Goal: Task Accomplishment & Management: Manage account settings

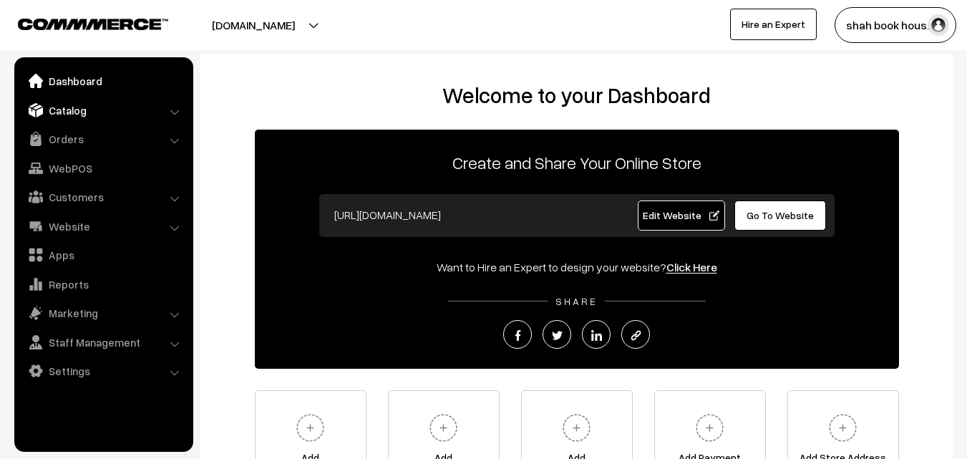
click at [85, 104] on link "Catalog" at bounding box center [103, 110] width 170 height 26
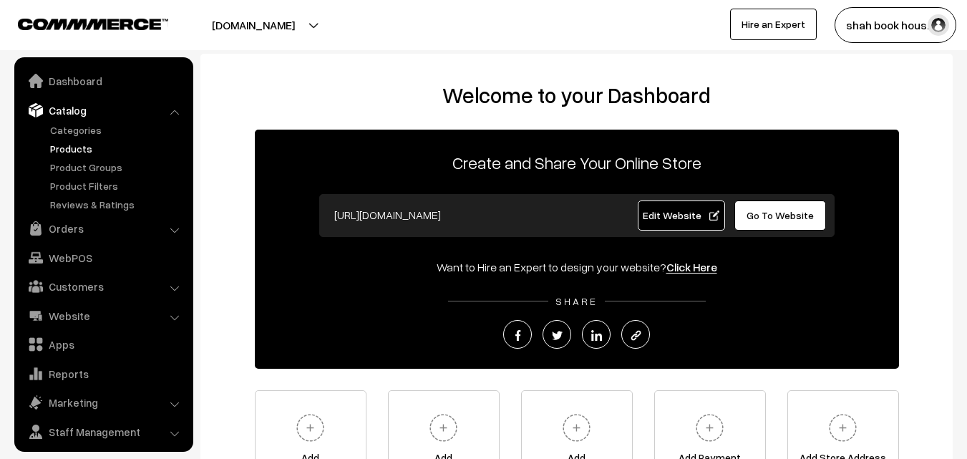
click at [80, 152] on link "Products" at bounding box center [118, 148] width 142 height 15
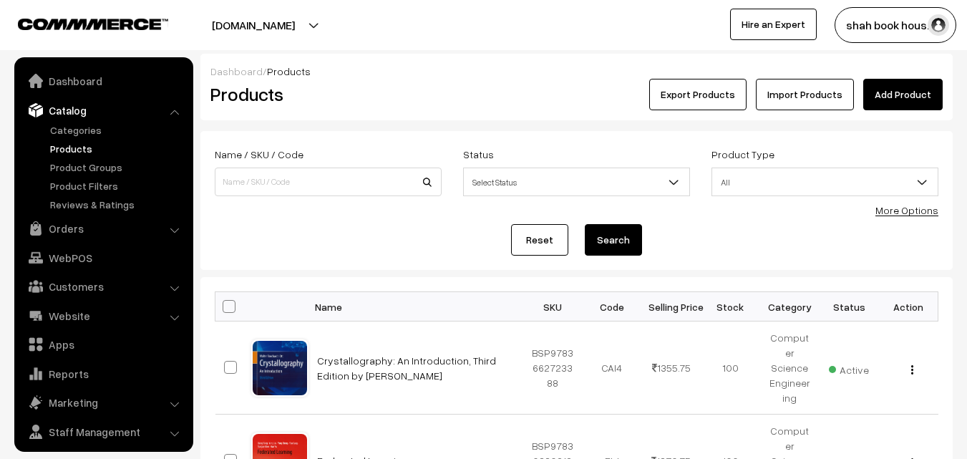
scroll to position [36, 0]
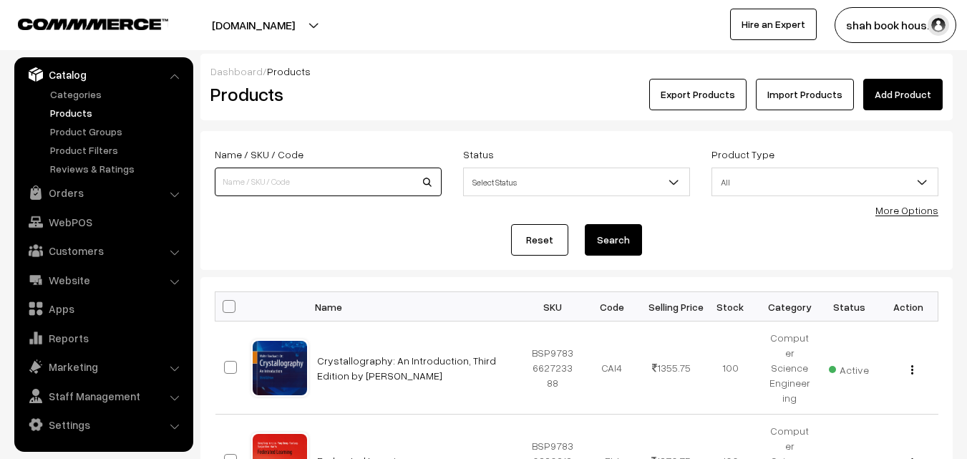
click at [295, 179] on input at bounding box center [328, 181] width 227 height 29
click at [288, 182] on input at bounding box center [328, 181] width 227 height 29
paste input "9789349562493"
type input "9789349562493"
click at [584, 224] on button "Search" at bounding box center [612, 239] width 57 height 31
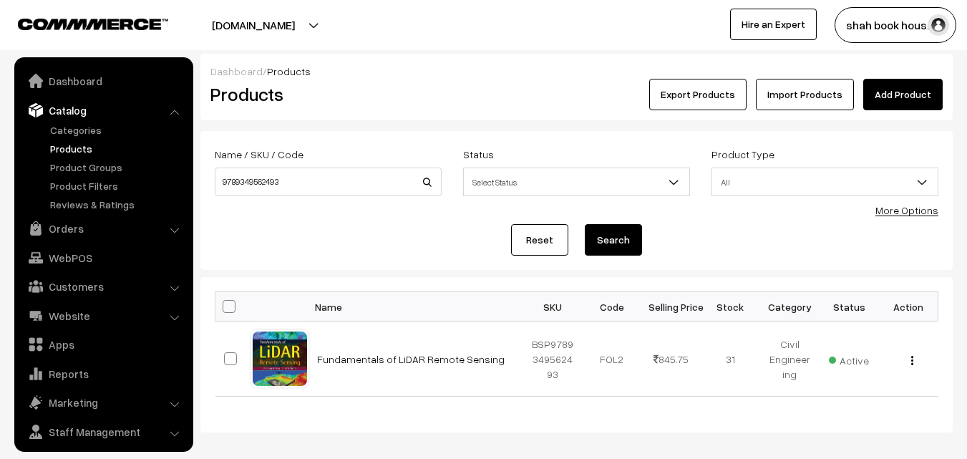
scroll to position [36, 0]
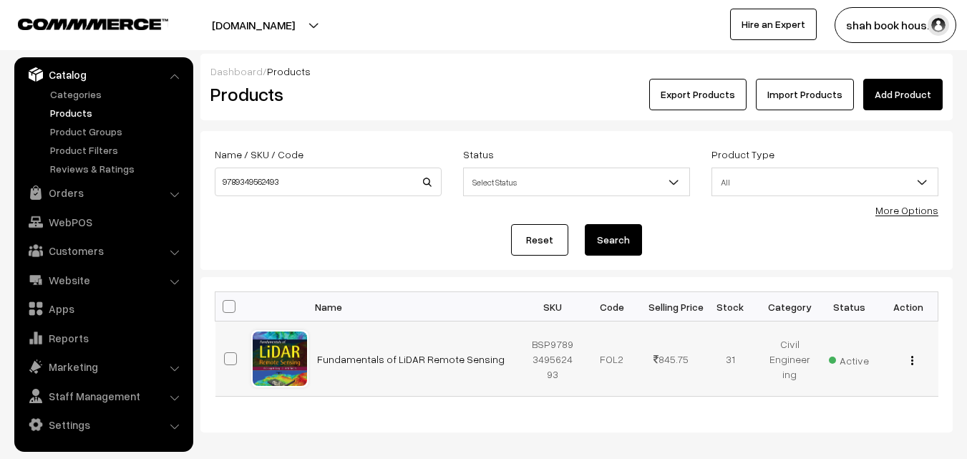
click at [915, 366] on div "View Edit Delete" at bounding box center [908, 358] width 42 height 15
click at [911, 361] on img "button" at bounding box center [912, 360] width 2 height 9
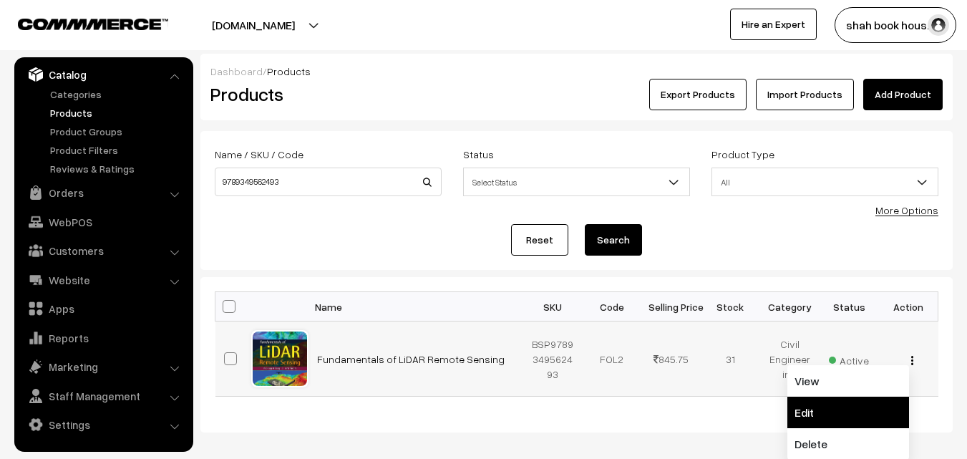
click at [835, 407] on link "Edit" at bounding box center [848, 411] width 122 height 31
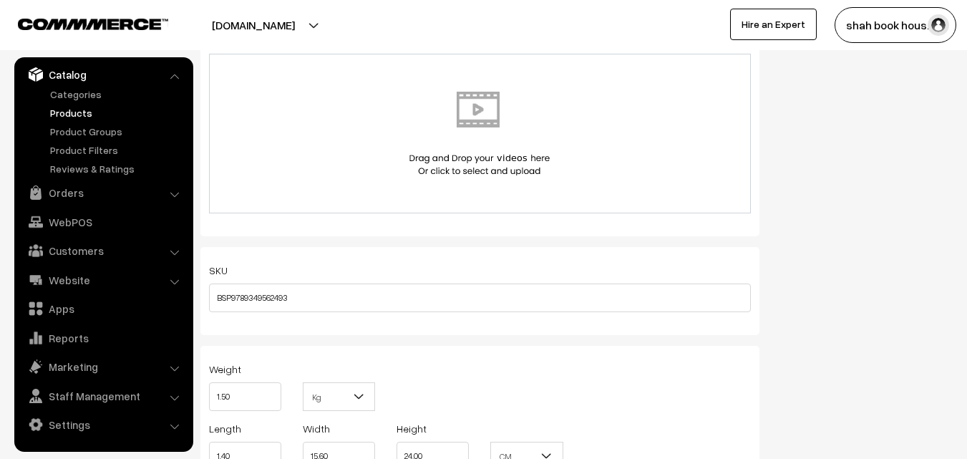
scroll to position [1288, 0]
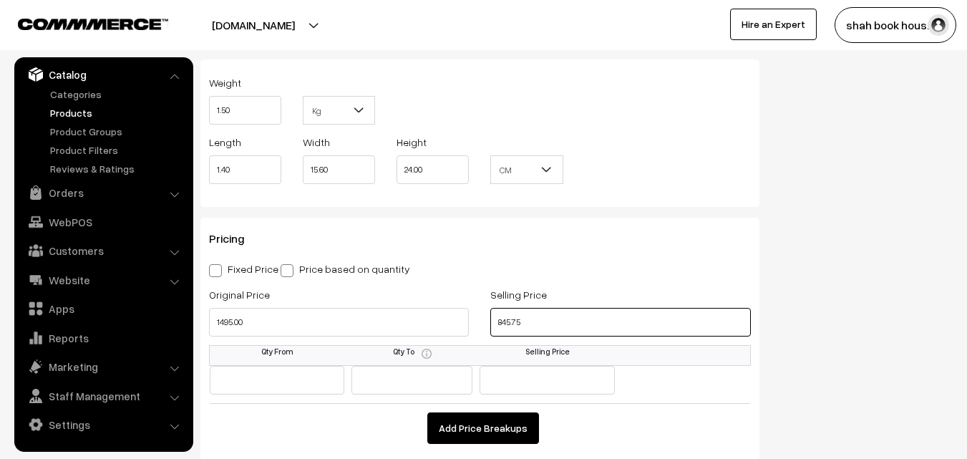
drag, startPoint x: 529, startPoint y: 320, endPoint x: 400, endPoint y: 295, distance: 131.8
click at [488, 318] on div "Selling Price 845.75" at bounding box center [619, 314] width 281 height 59
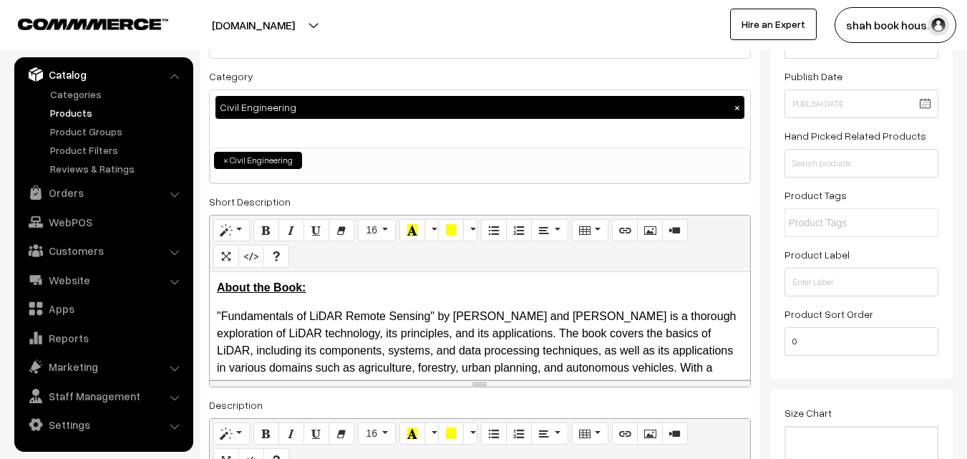
scroll to position [0, 0]
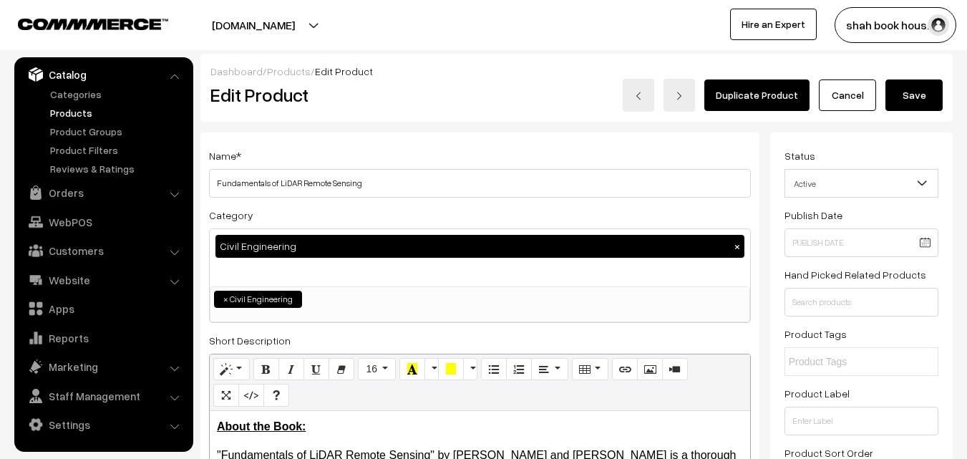
type input "1270.75"
click at [908, 92] on button "Save" at bounding box center [913, 94] width 57 height 31
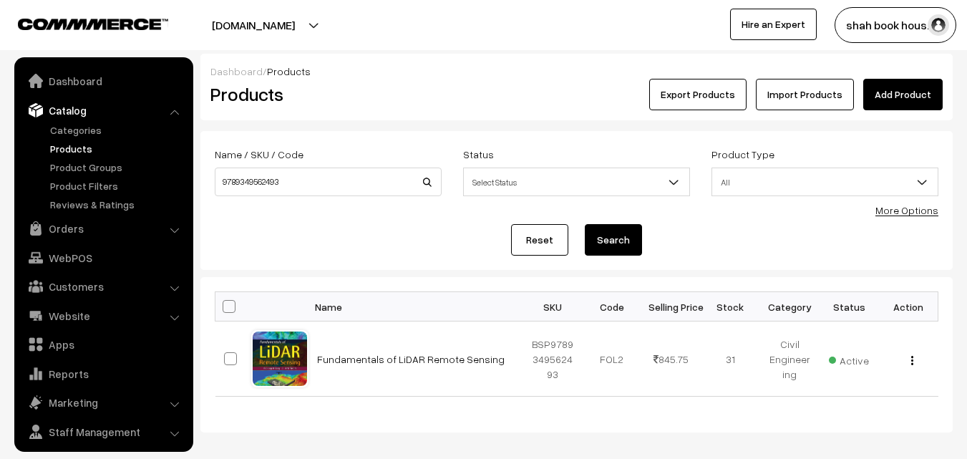
scroll to position [36, 0]
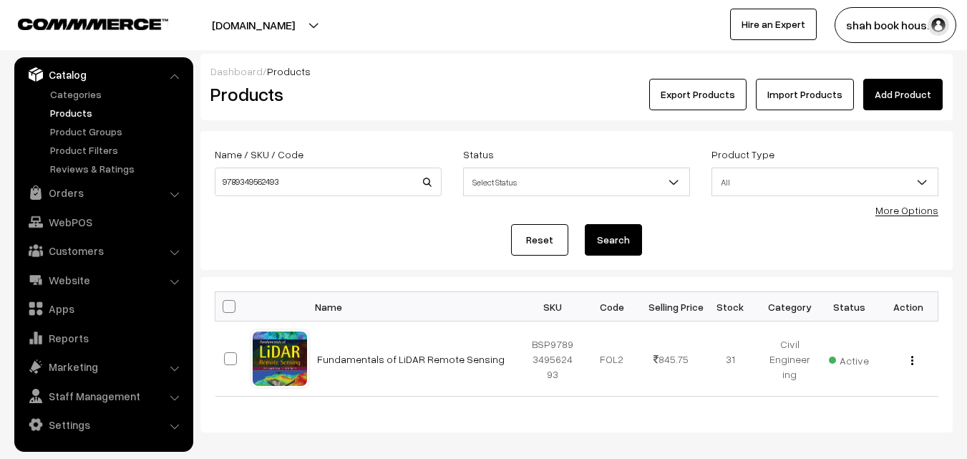
click at [716, 252] on div "Reset Search" at bounding box center [576, 239] width 723 height 31
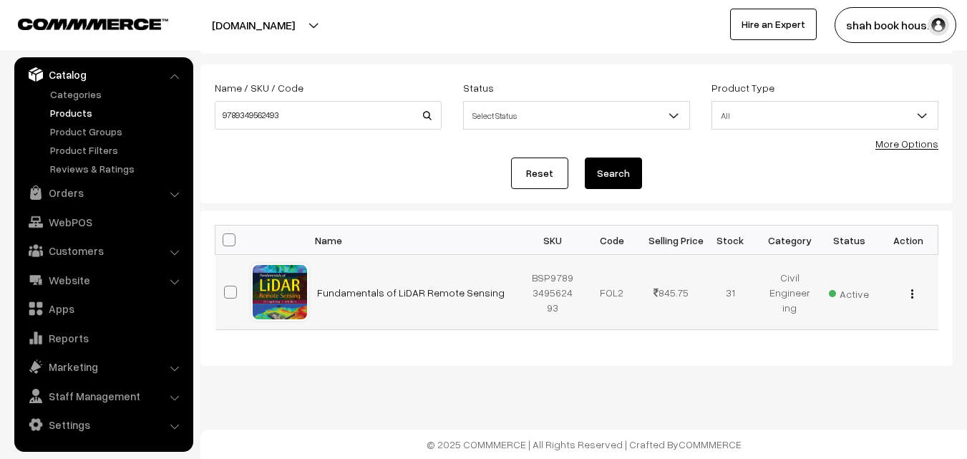
click at [911, 294] on img "button" at bounding box center [912, 293] width 2 height 9
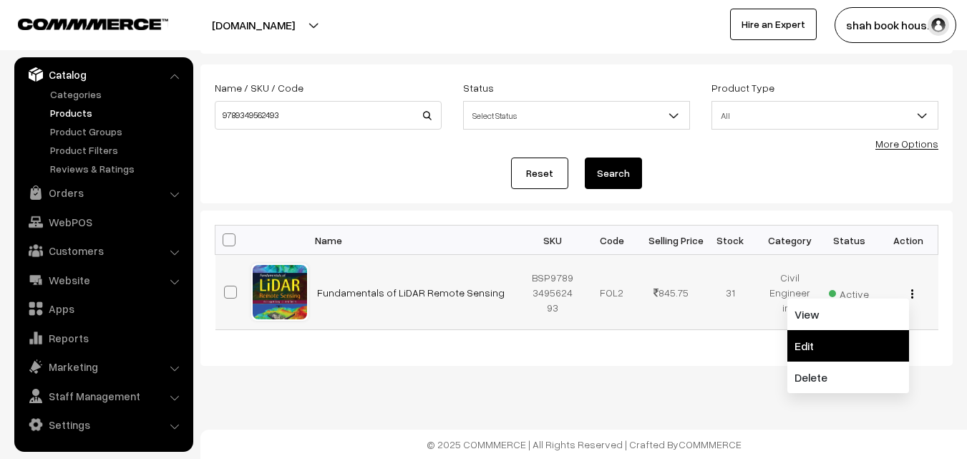
click at [853, 346] on link "Edit" at bounding box center [848, 345] width 122 height 31
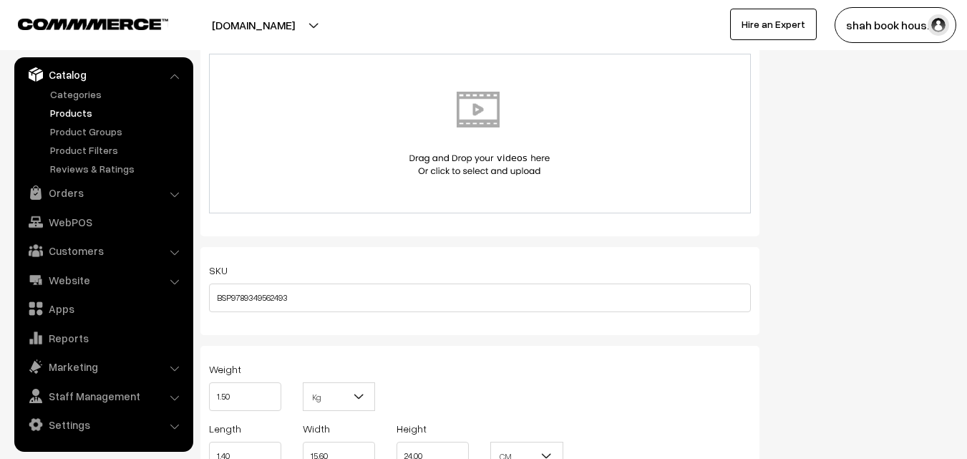
scroll to position [1288, 0]
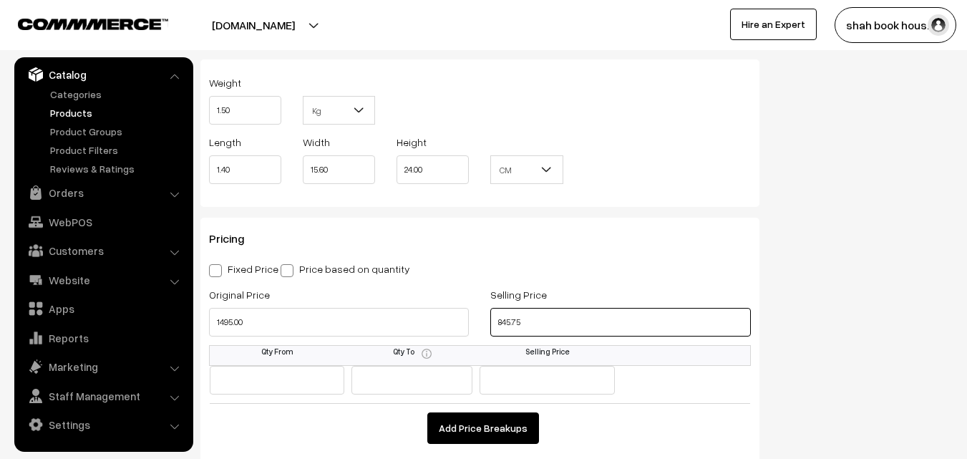
drag, startPoint x: 524, startPoint y: 318, endPoint x: 484, endPoint y: 320, distance: 40.1
click at [484, 320] on div "Selling Price 845.75" at bounding box center [619, 314] width 281 height 59
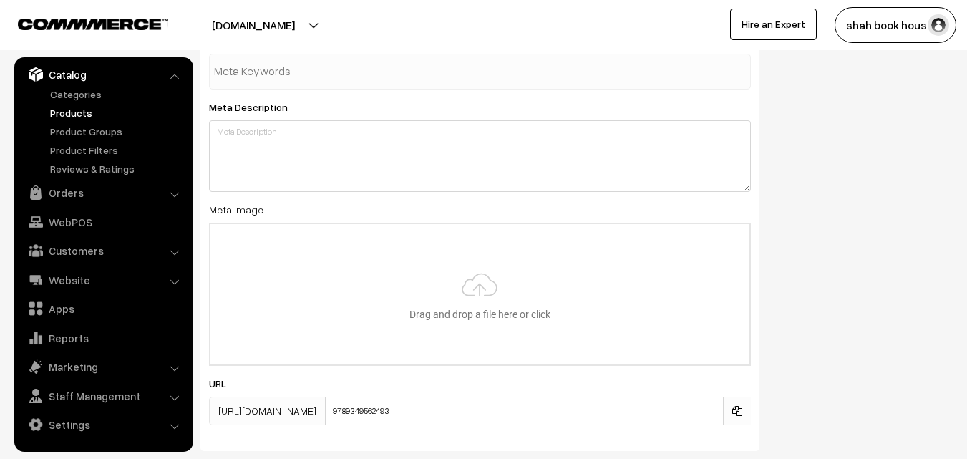
scroll to position [2774, 0]
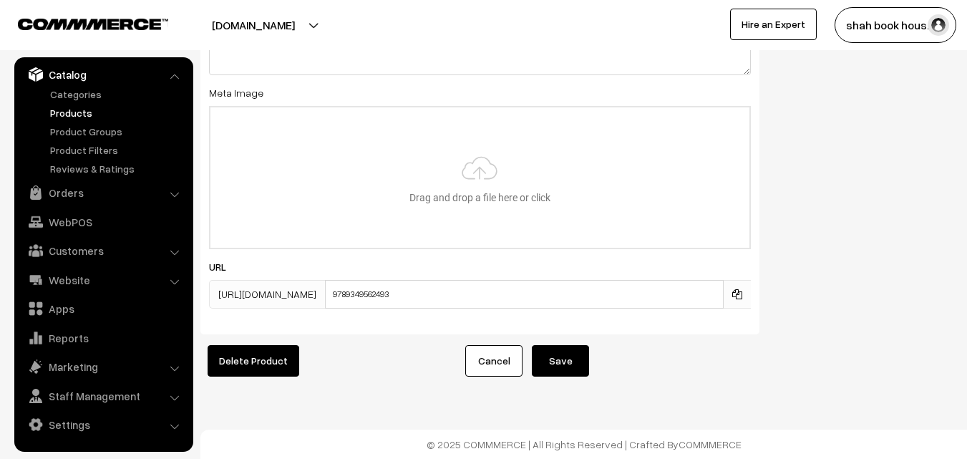
type input "1270.75"
click at [566, 351] on button "Save" at bounding box center [560, 360] width 57 height 31
